Goal: Book appointment/travel/reservation

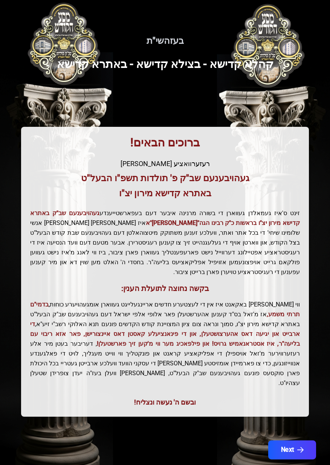
click at [296, 441] on button "Next" at bounding box center [292, 449] width 48 height 19
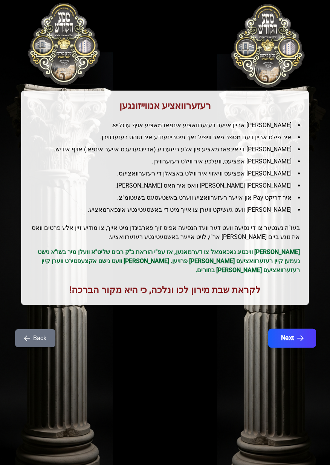
click at [301, 335] on icon "button" at bounding box center [301, 338] width 6 height 6
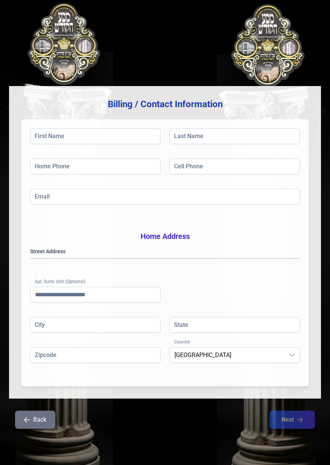
click at [26, 428] on button "Back" at bounding box center [35, 419] width 40 height 18
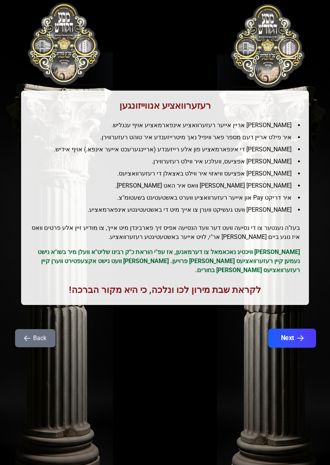
click at [302, 335] on icon "button" at bounding box center [301, 338] width 6 height 6
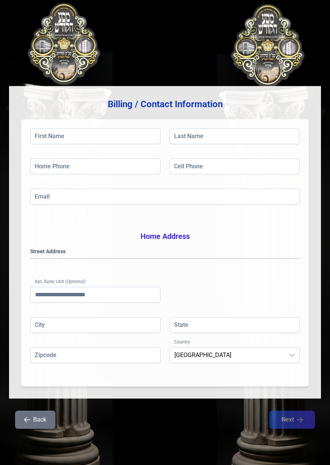
click at [30, 422] on icon "button" at bounding box center [27, 419] width 6 height 6
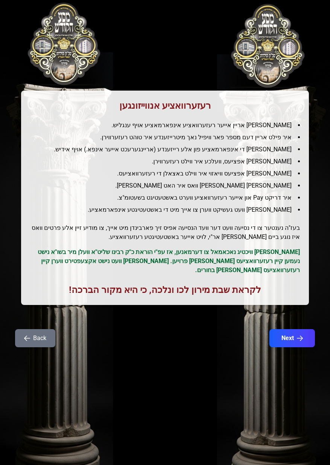
click at [19, 337] on button "Back" at bounding box center [35, 338] width 40 height 18
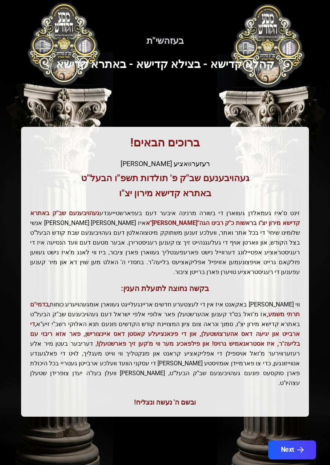
click at [301, 440] on button "Next" at bounding box center [292, 449] width 48 height 19
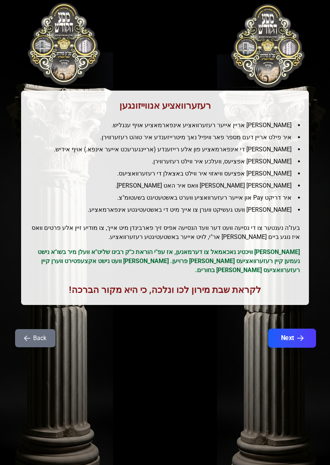
click at [299, 339] on icon "button" at bounding box center [301, 338] width 6 height 6
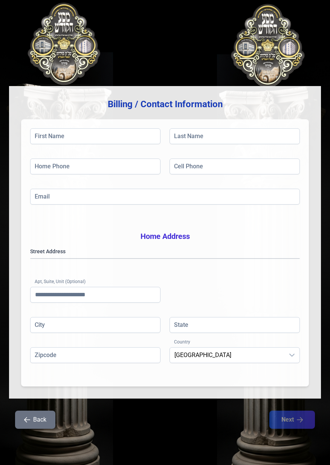
click at [34, 427] on button "Back" at bounding box center [35, 419] width 40 height 18
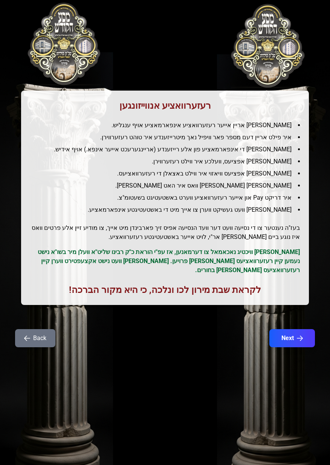
click at [21, 341] on button "Back" at bounding box center [35, 338] width 40 height 18
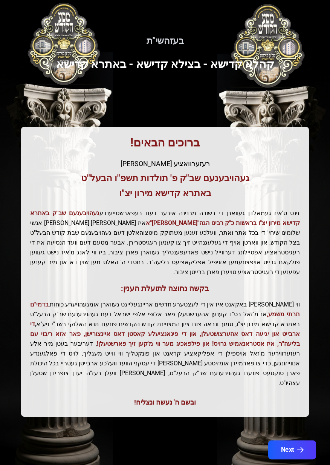
click at [301, 446] on icon "button" at bounding box center [301, 449] width 6 height 6
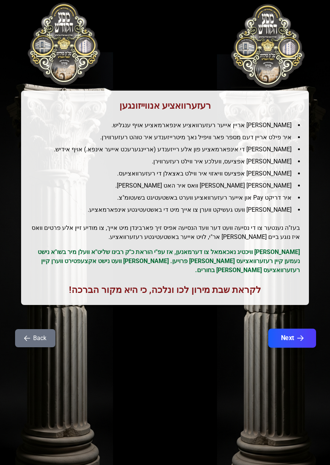
click at [304, 338] on button "Next" at bounding box center [292, 337] width 48 height 19
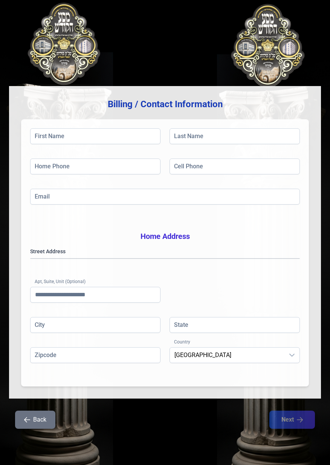
click at [39, 428] on button "Back" at bounding box center [35, 419] width 40 height 18
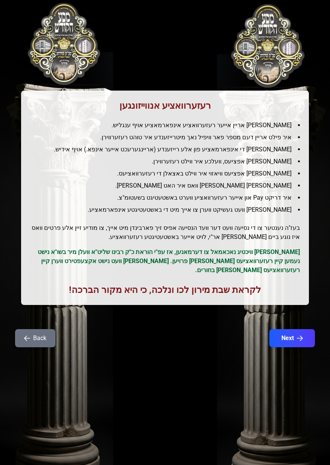
click at [26, 338] on icon "button" at bounding box center [27, 338] width 6 height 6
